Goal: Task Accomplishment & Management: Manage account settings

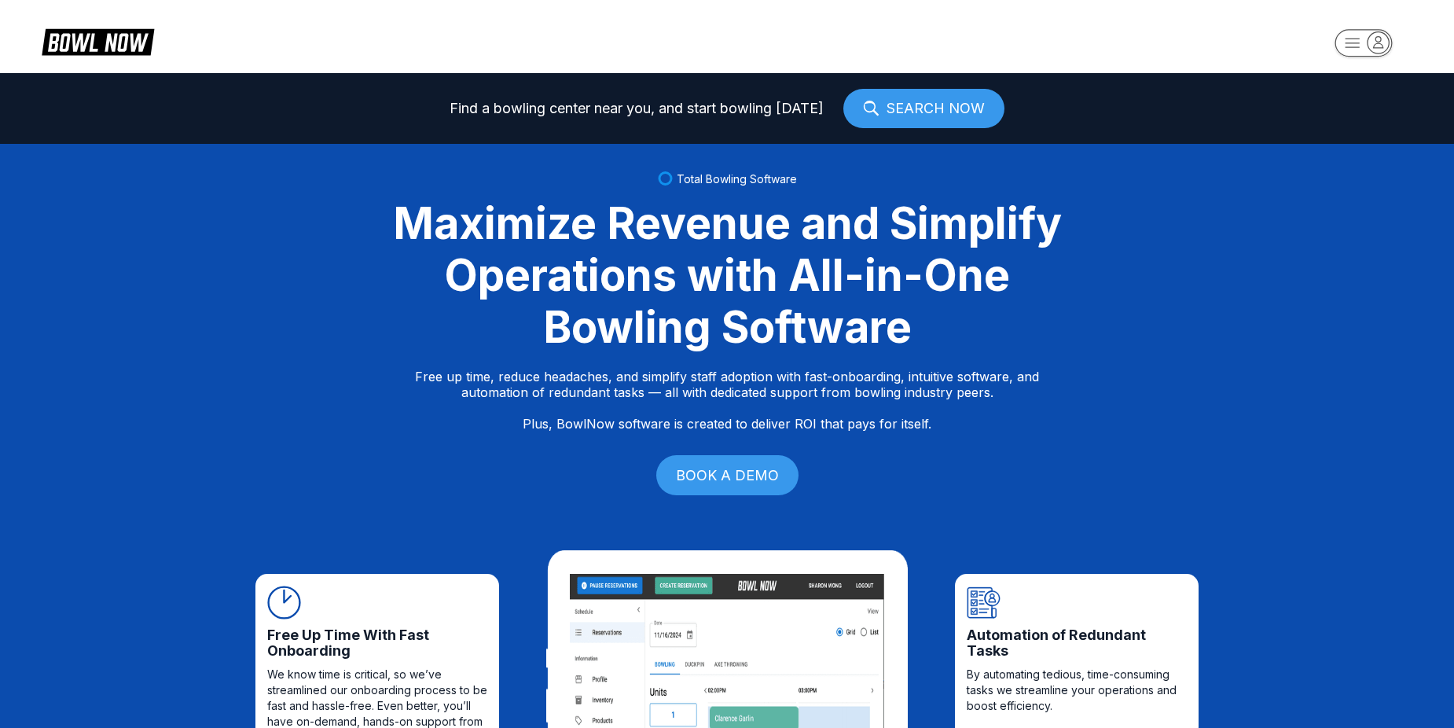
click at [1352, 48] on rect "button" at bounding box center [1362, 43] width 57 height 28
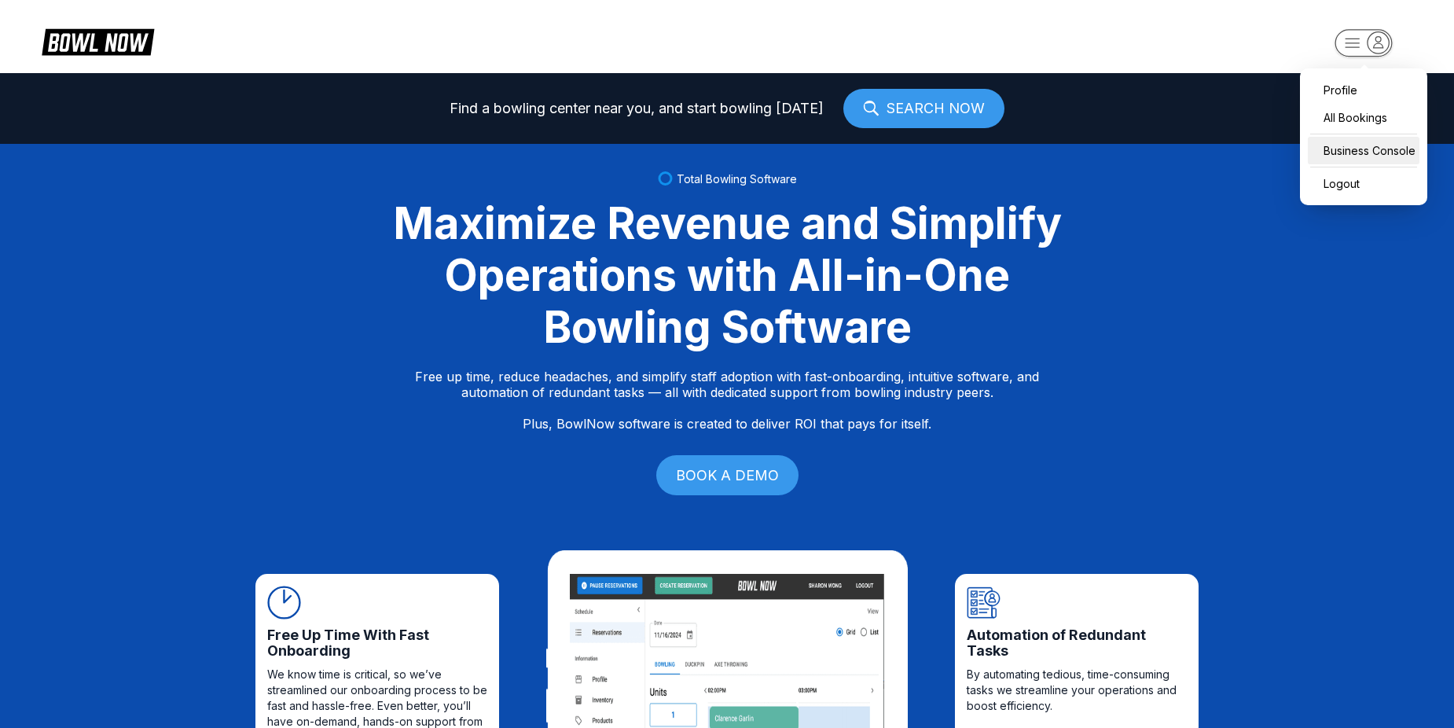
click at [1371, 151] on div "Business Console" at bounding box center [1364, 151] width 112 height 28
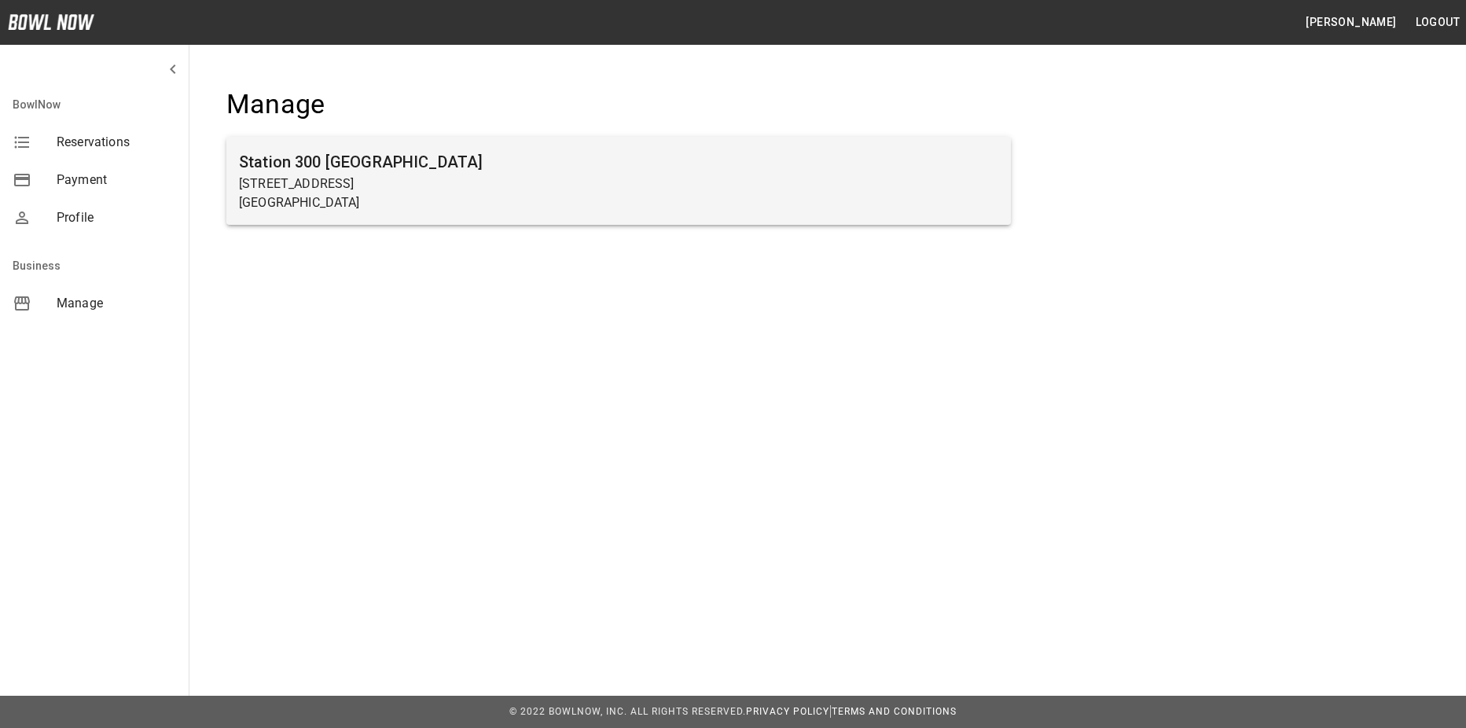
click at [578, 203] on p "Gainesville, GA 30504" at bounding box center [618, 202] width 759 height 19
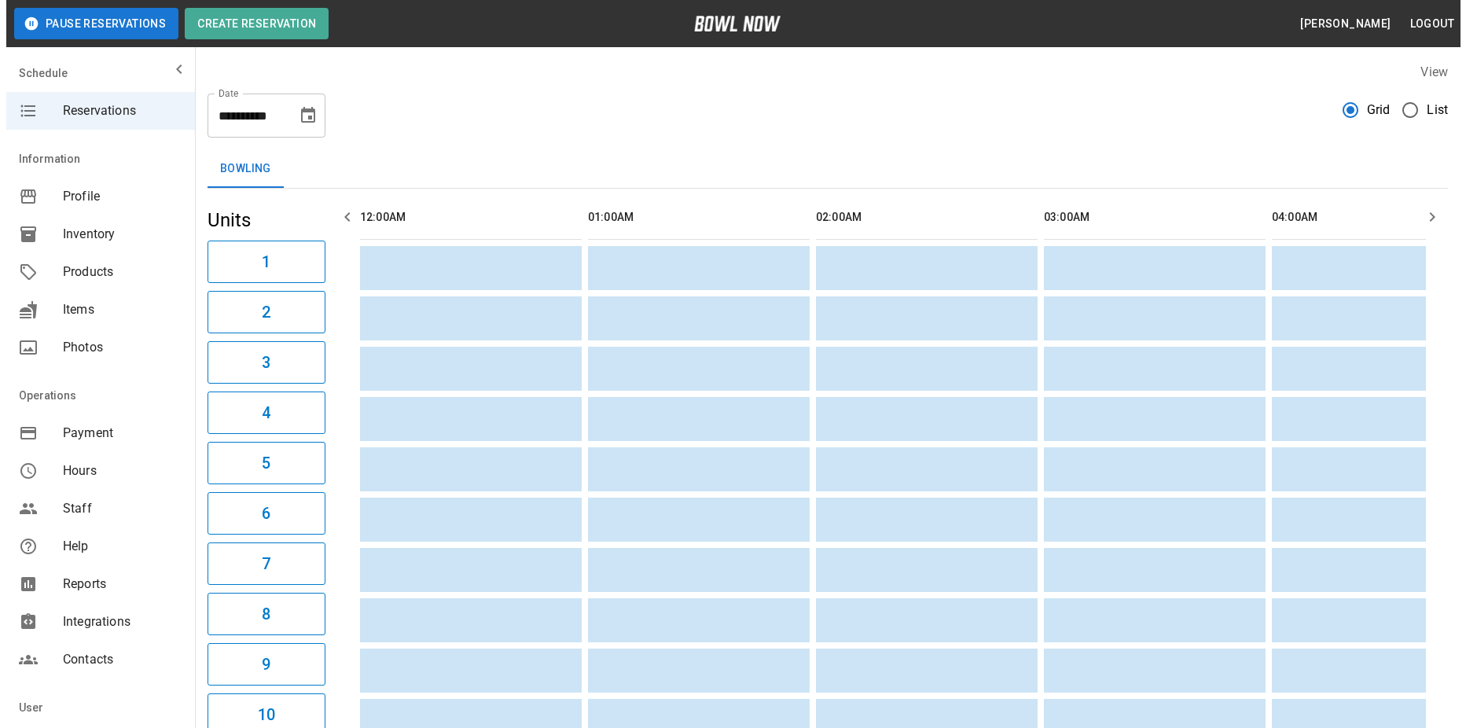
scroll to position [0, 3418]
